Goal: Find specific page/section: Find specific page/section

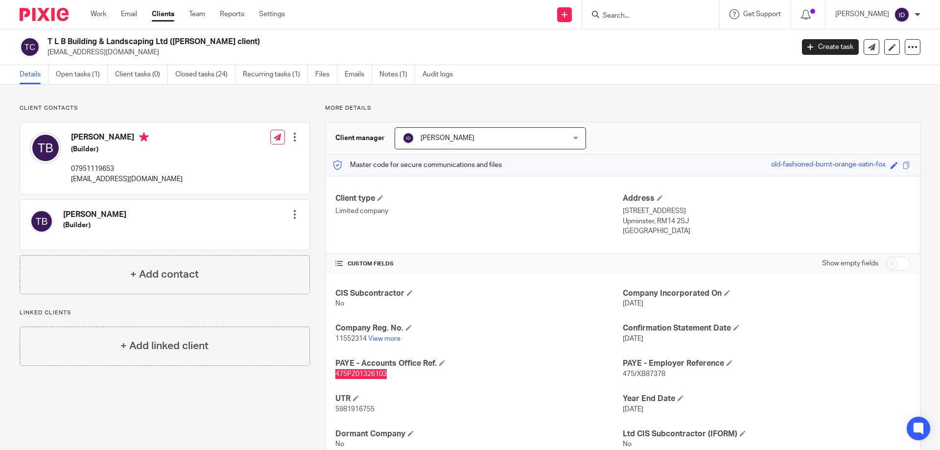
scroll to position [34, 0]
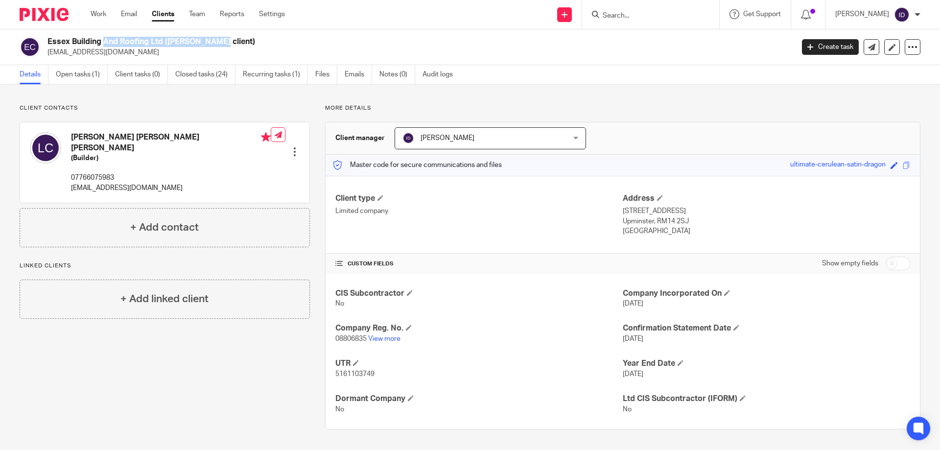
drag, startPoint x: 48, startPoint y: 41, endPoint x: 162, endPoint y: 45, distance: 114.1
click at [162, 45] on h2 "Essex Building And Roofing Ltd (Tony Nicholls client)" at bounding box center [343, 42] width 592 height 10
copy h2 "Essex Building And Roofing Ltd"
click at [341, 375] on span "5161103749" at bounding box center [354, 373] width 39 height 7
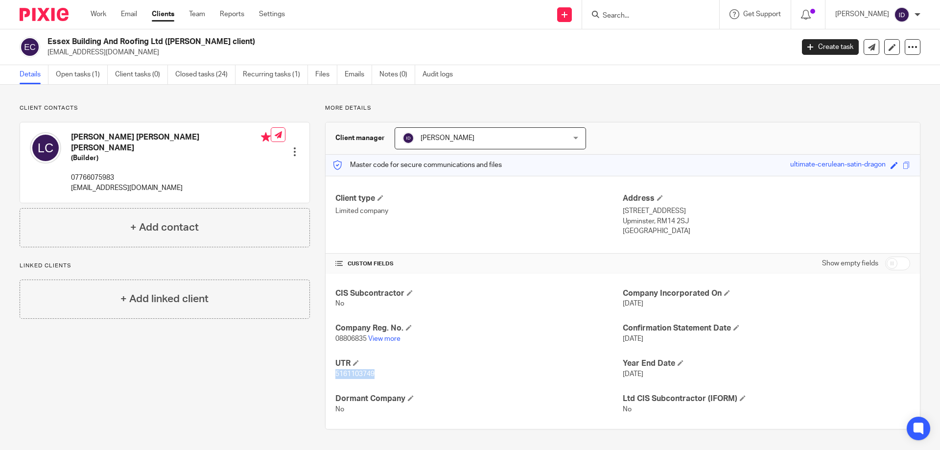
copy span "5161103749"
click at [383, 334] on p "08806835 View more" at bounding box center [478, 339] width 287 height 10
click at [387, 339] on link "View more" at bounding box center [384, 338] width 32 height 7
click at [679, 18] on input "Search" at bounding box center [645, 16] width 88 height 9
type input "phoeni"
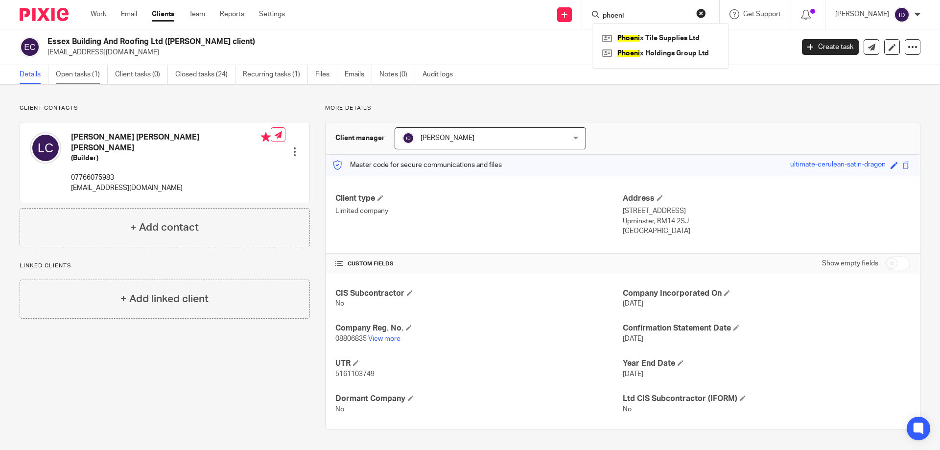
click at [73, 74] on link "Open tasks (1)" at bounding box center [82, 74] width 52 height 19
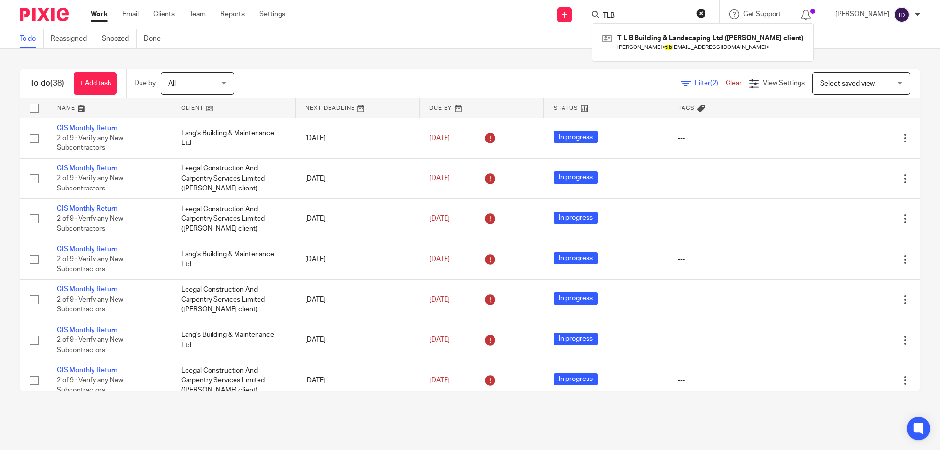
scroll to position [815, 0]
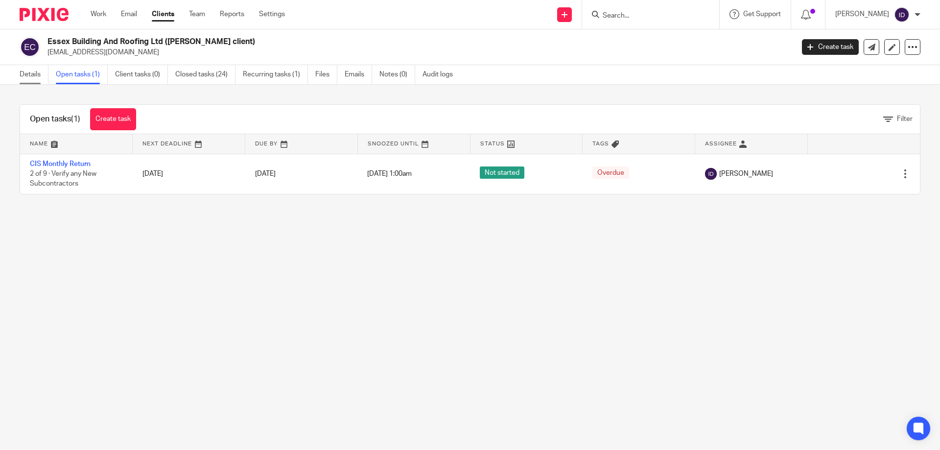
click at [33, 69] on link "Details" at bounding box center [34, 74] width 29 height 19
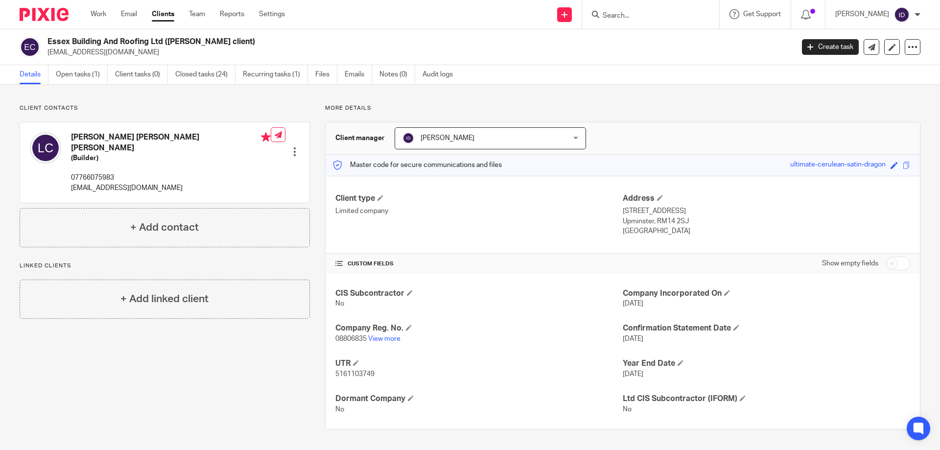
click at [623, 17] on input "Search" at bounding box center [645, 16] width 88 height 9
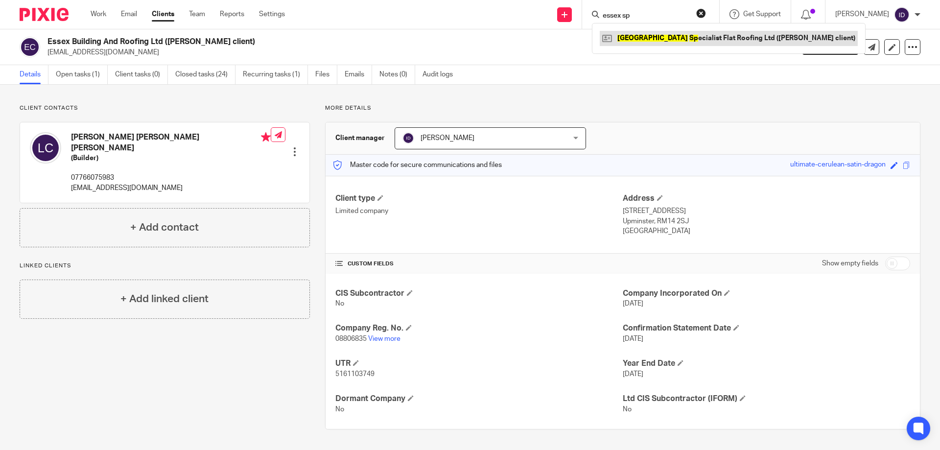
type input "essex sp"
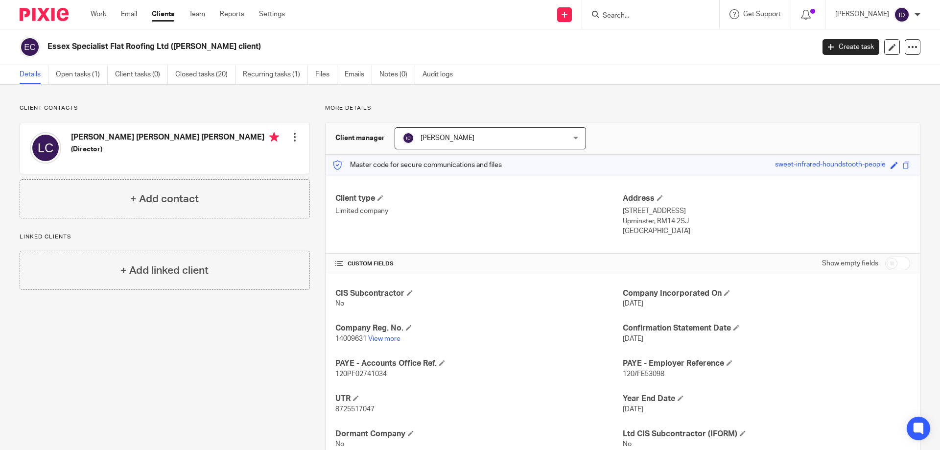
click at [638, 16] on input "Search" at bounding box center [645, 16] width 88 height 9
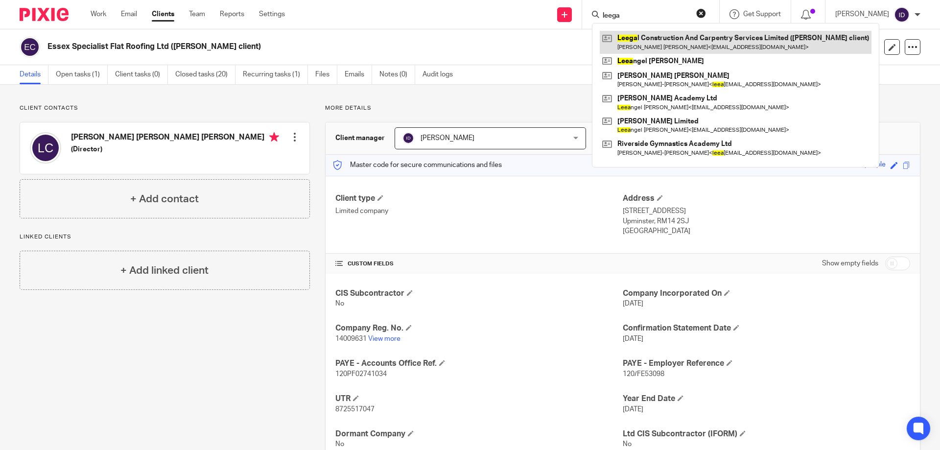
type input "leega"
click at [672, 40] on link at bounding box center [735, 42] width 272 height 23
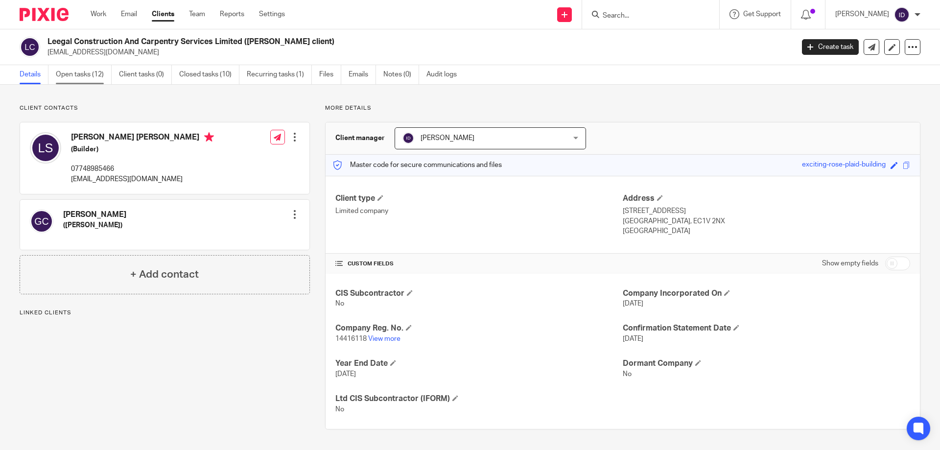
click at [82, 70] on link "Open tasks (12)" at bounding box center [84, 74] width 56 height 19
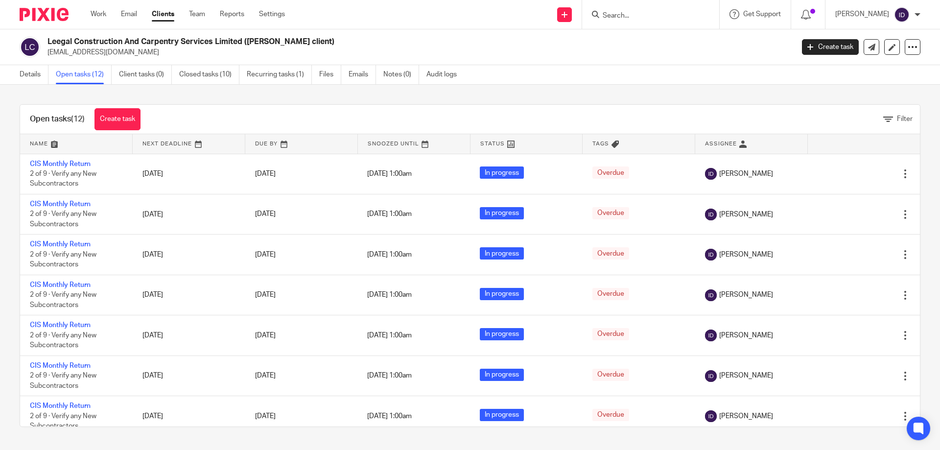
click at [661, 17] on input "Search" at bounding box center [645, 16] width 88 height 9
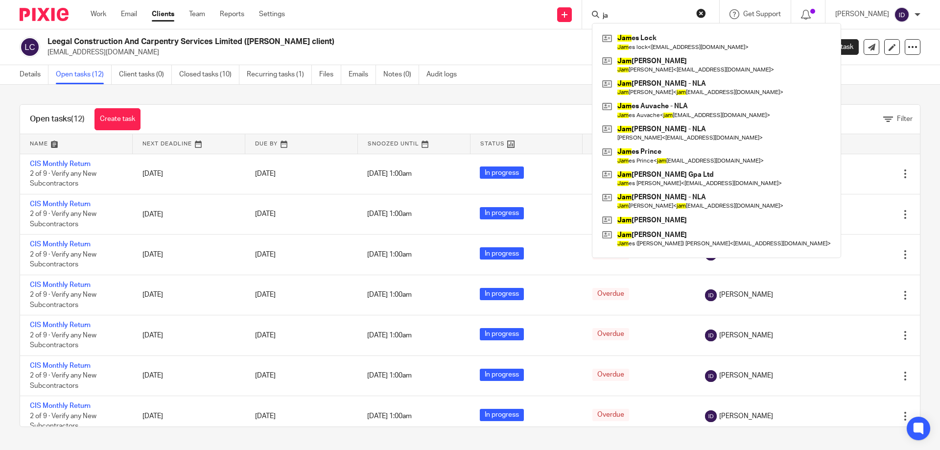
type input "j"
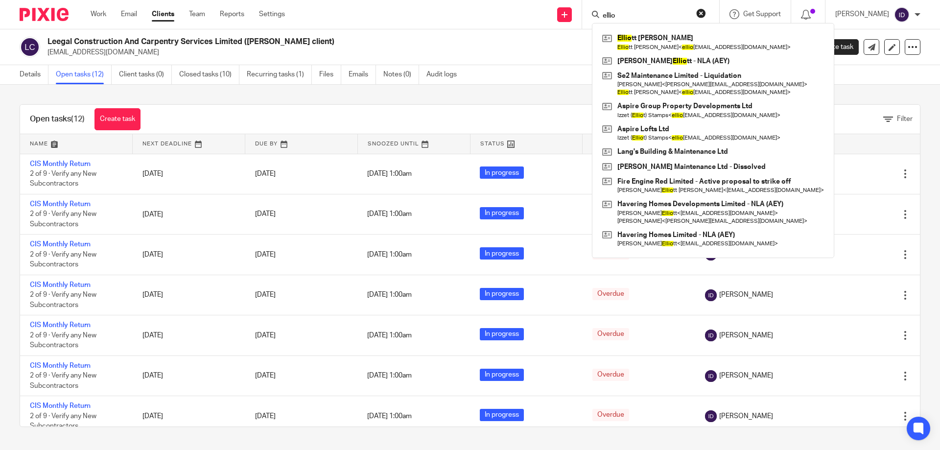
type input "ellio"
click at [529, 44] on h2 "Leegal Construction And Carpentry Services Limited ([PERSON_NAME] client)" at bounding box center [343, 42] width 592 height 10
